Goal: Navigation & Orientation: Find specific page/section

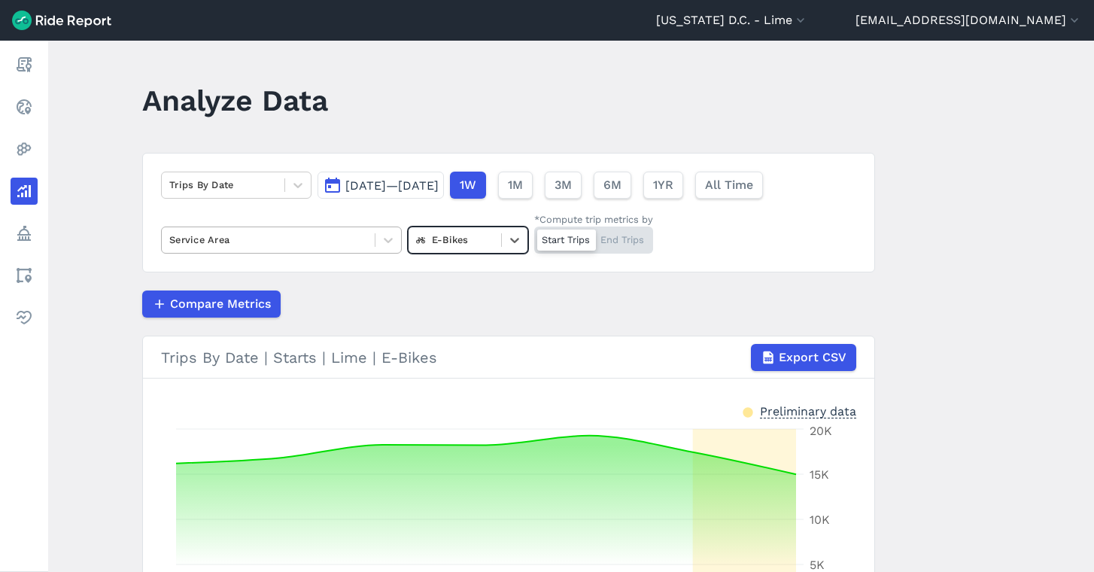
scroll to position [106, 0]
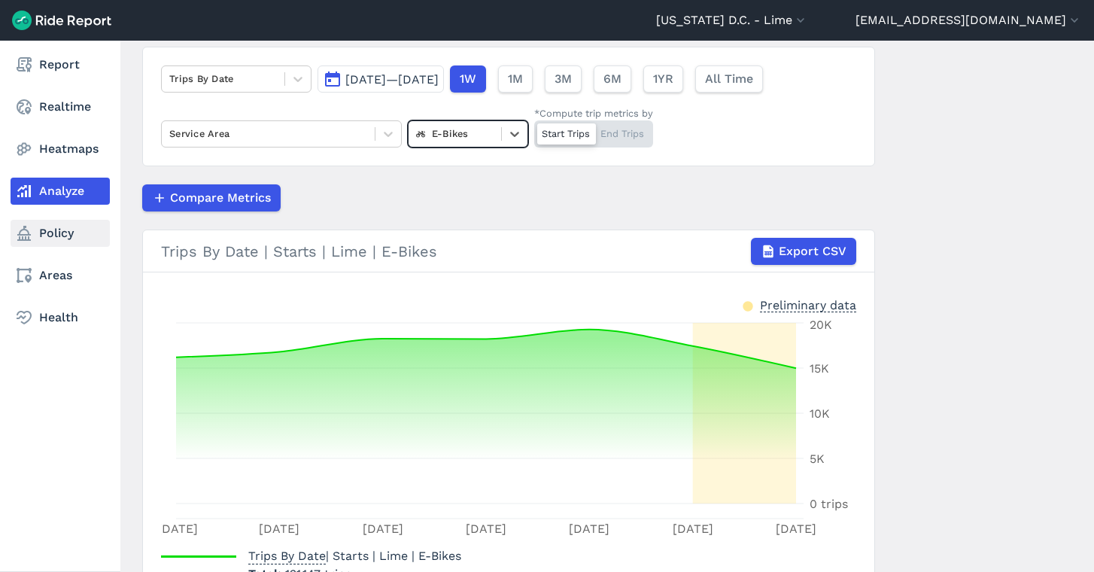
click at [30, 231] on icon at bounding box center [24, 233] width 18 height 18
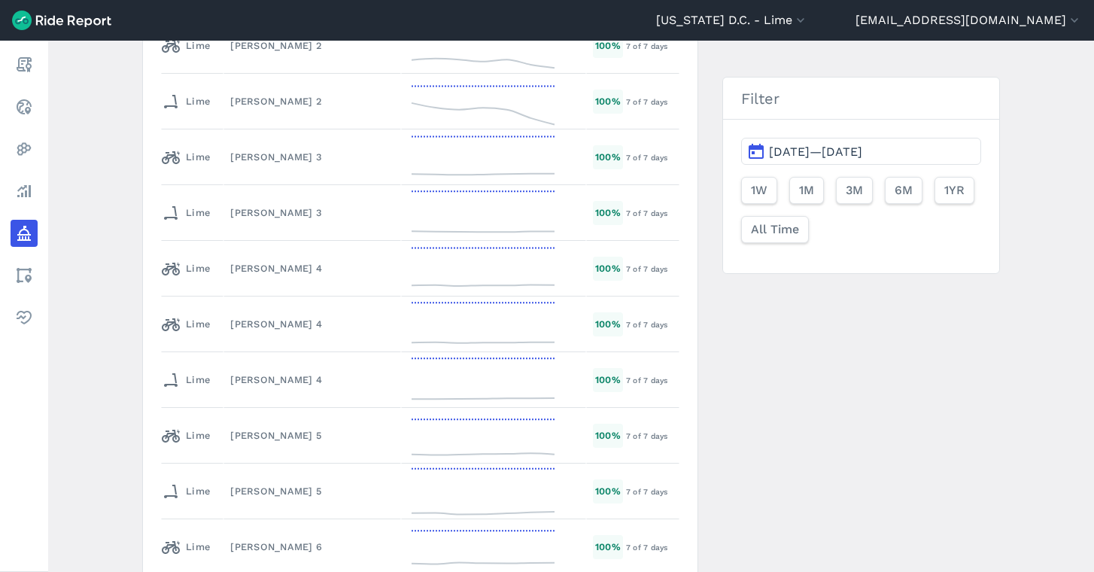
scroll to position [3213, 0]
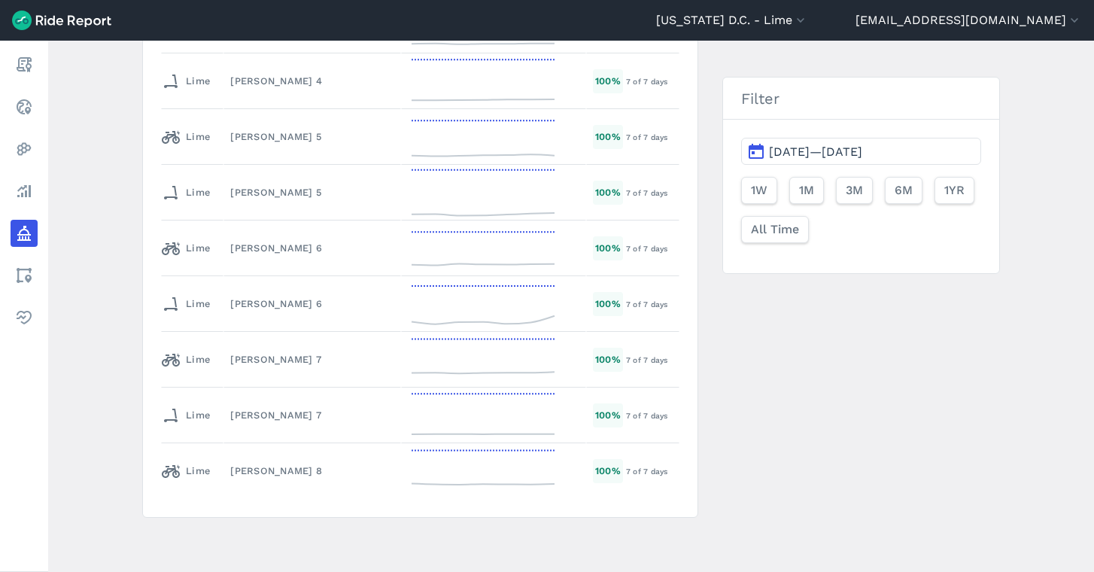
click at [854, 31] on header "[US_STATE] D.C. - [GEOGRAPHIC_DATA] All Service Areas [GEOGRAPHIC_DATA], [GEOGR…" at bounding box center [547, 20] width 1094 height 41
click at [808, 14] on button "[US_STATE] D.C. - Lime" at bounding box center [732, 20] width 152 height 18
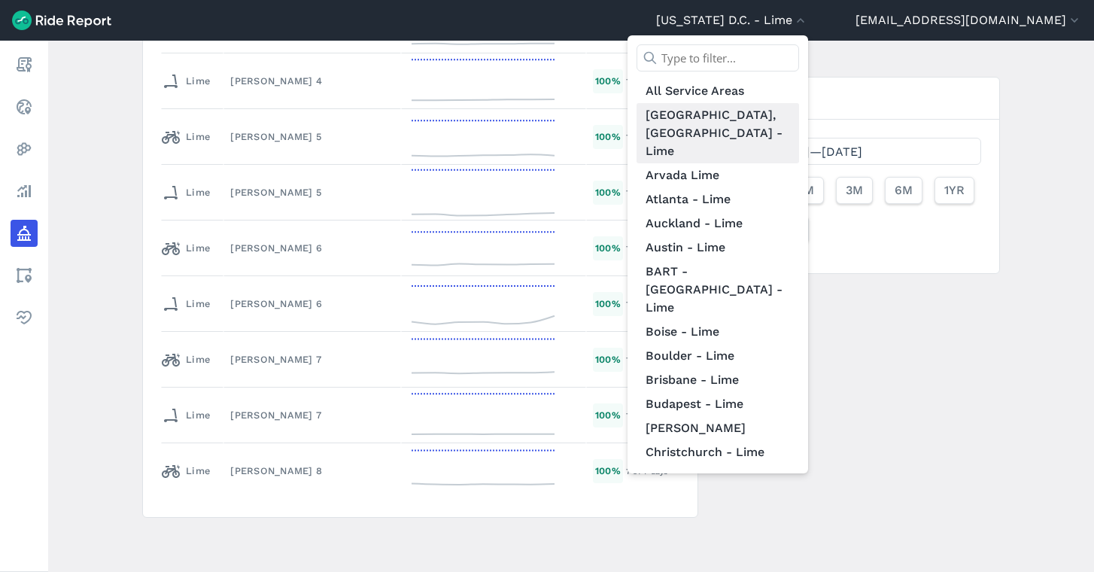
click at [799, 114] on link "[GEOGRAPHIC_DATA], [GEOGRAPHIC_DATA] - Lime" at bounding box center [717, 133] width 162 height 60
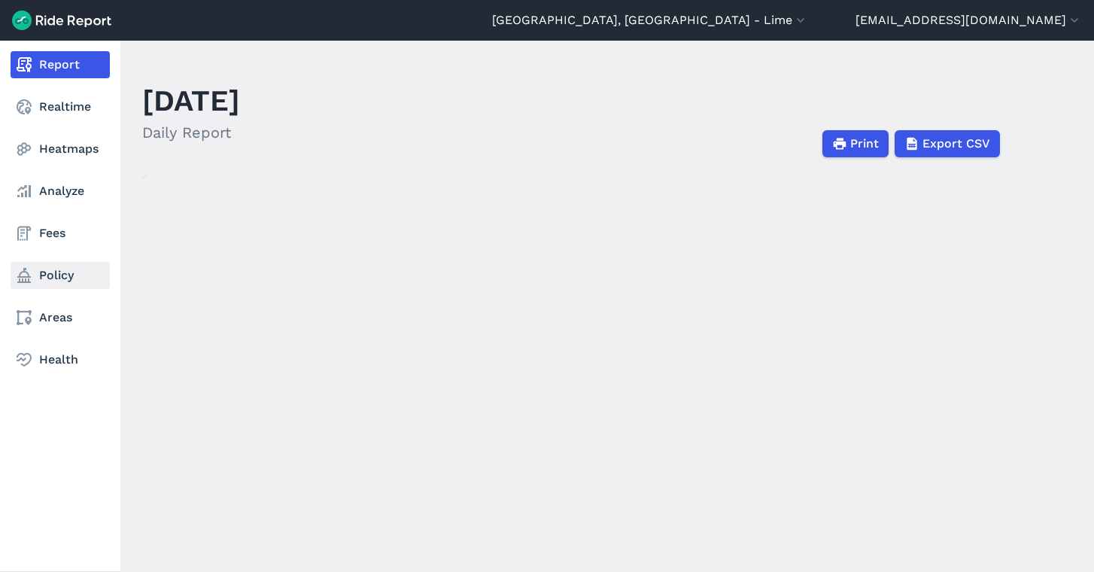
click at [50, 267] on link "Policy" at bounding box center [60, 275] width 99 height 27
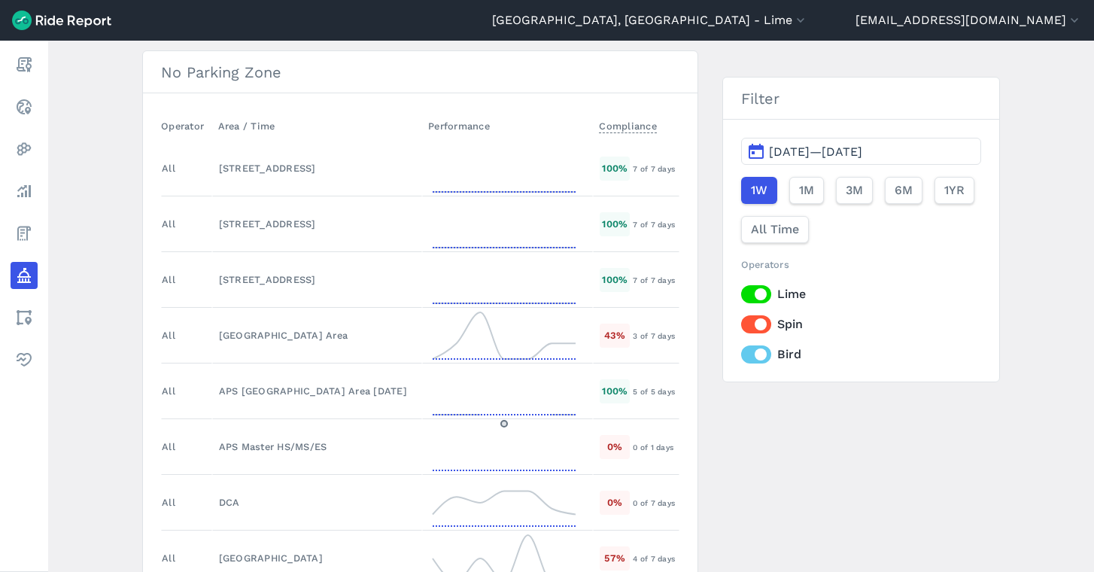
scroll to position [2186, 0]
